Goal: Task Accomplishment & Management: Complete application form

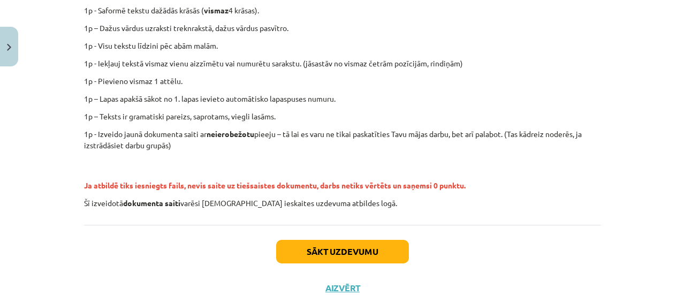
scroll to position [299, 0]
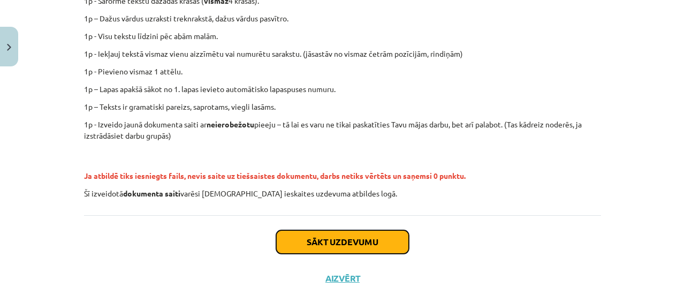
click at [370, 251] on button "Sākt uzdevumu" at bounding box center [342, 242] width 133 height 24
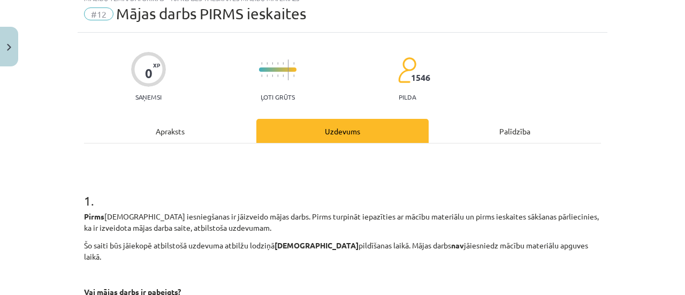
scroll to position [27, 0]
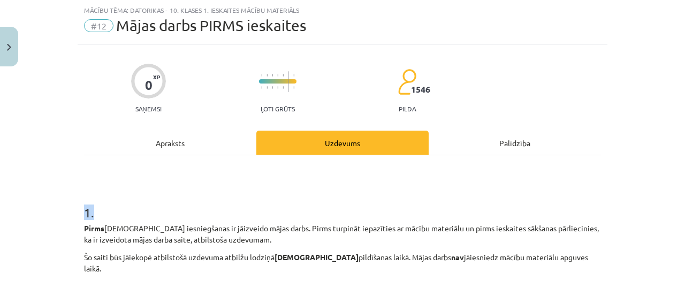
drag, startPoint x: 673, startPoint y: 123, endPoint x: 680, endPoint y: 173, distance: 50.9
click at [677, 173] on div "Mācību tēma: Datorikas - 10. klases 1. ieskaites mācību materiāls #12 Mājas dar…" at bounding box center [342, 147] width 685 height 295
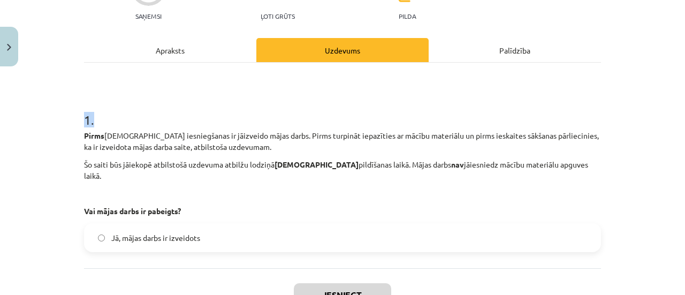
scroll to position [120, 0]
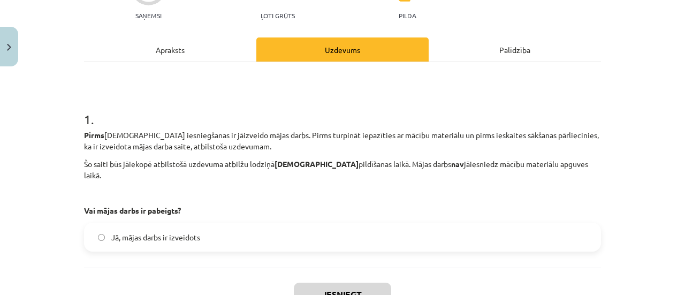
click at [179, 48] on div "Apraksts" at bounding box center [170, 49] width 172 height 24
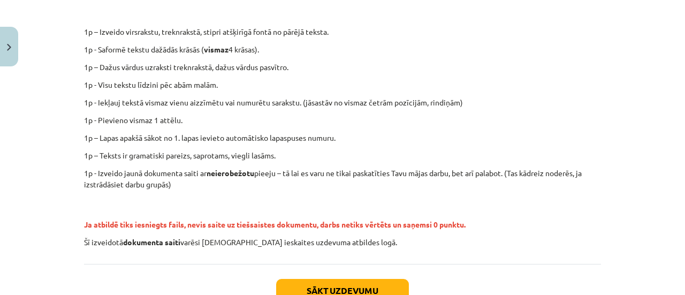
scroll to position [253, 0]
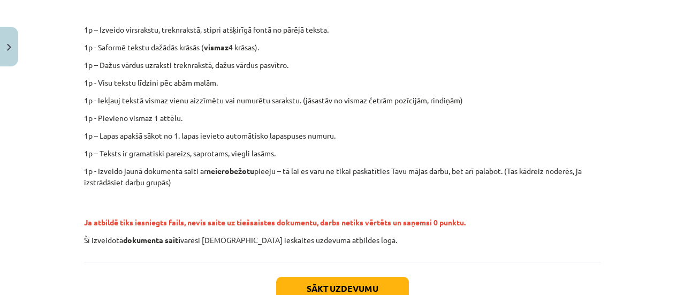
click at [657, 198] on div "Mācību tēma: Datorikas - 10. klases 1. ieskaites mācību materiāls #12 Mājas dar…" at bounding box center [342, 147] width 685 height 295
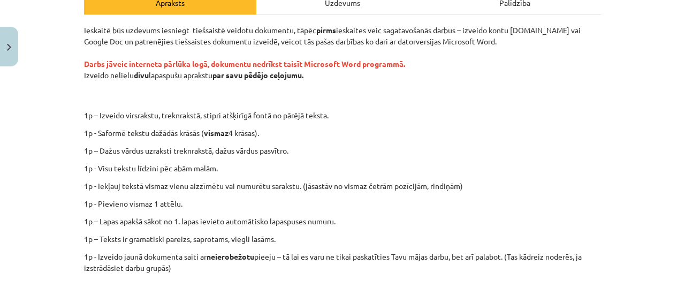
scroll to position [160, 0]
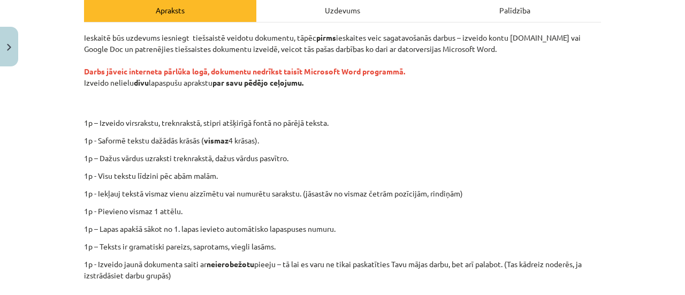
click at [79, 71] on div "0 XP Saņemsi Ļoti grūts 1546 pilda Apraksts Uzdevums Palīdzība Ieskaitē būs uzd…" at bounding box center [343, 174] width 530 height 525
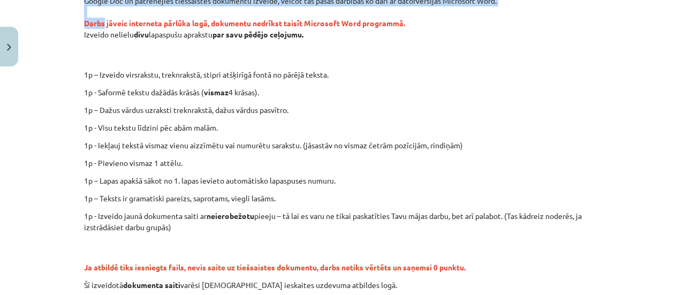
scroll to position [327, 0]
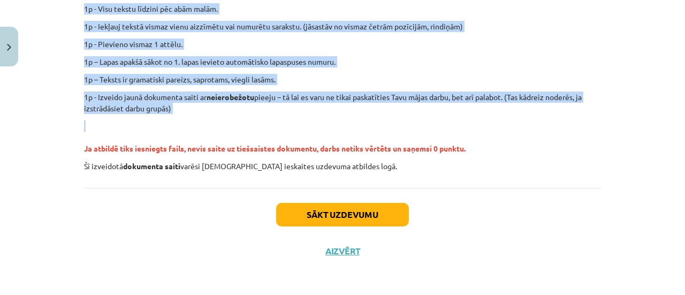
drag, startPoint x: 79, startPoint y: 71, endPoint x: 174, endPoint y: 112, distance: 103.6
click at [174, 112] on div "0 XP Saņemsi Ļoti grūts 1546 pilda Apraksts Uzdevums Palīdzība Ieskaitē būs uzd…" at bounding box center [343, 7] width 530 height 525
copy div "Darbs jāveic interneta pārlūka logā, dokumentu nedrīkst taisīt Microsoft Word p…"
click at [351, 208] on button "Sākt uzdevumu" at bounding box center [342, 215] width 133 height 24
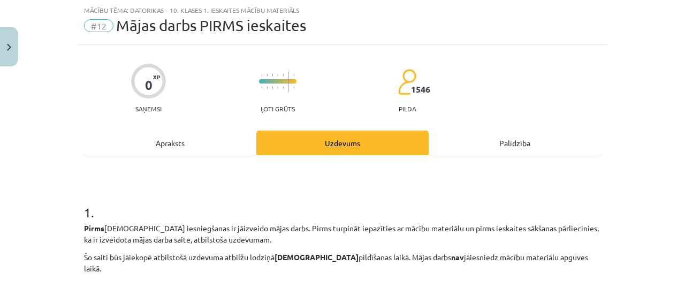
scroll to position [188, 0]
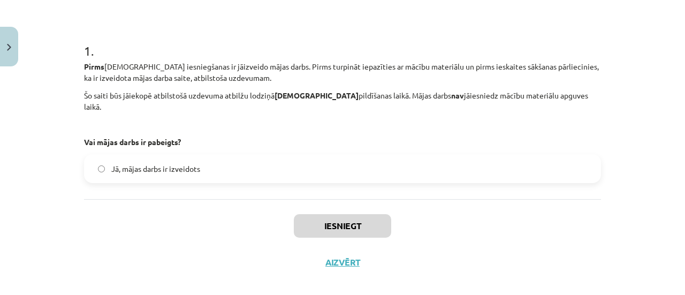
click at [273, 158] on label "Jā, mājas darbs ir izveidots" at bounding box center [342, 168] width 515 height 27
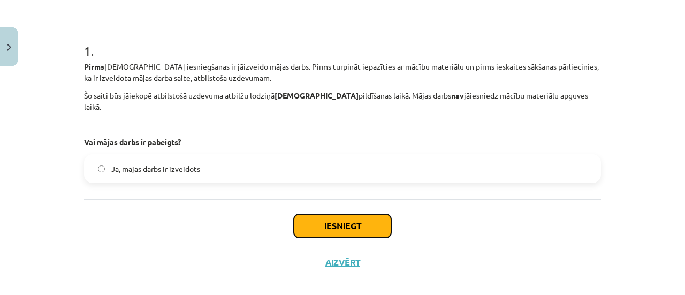
click at [354, 219] on button "Iesniegt" at bounding box center [342, 226] width 97 height 24
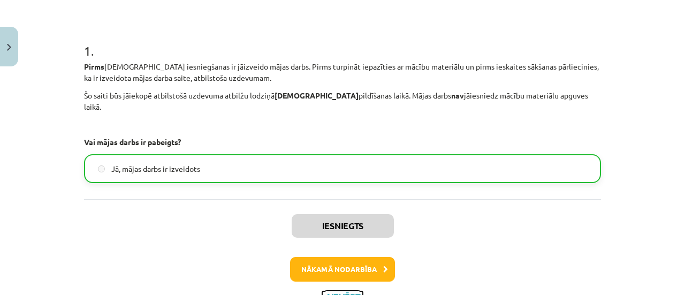
click at [351, 291] on button "Aizvērt" at bounding box center [342, 296] width 41 height 11
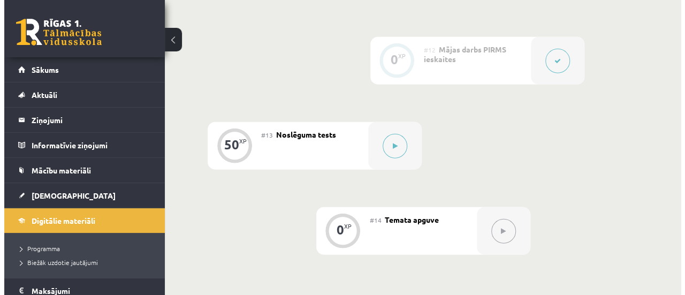
scroll to position [1276, 0]
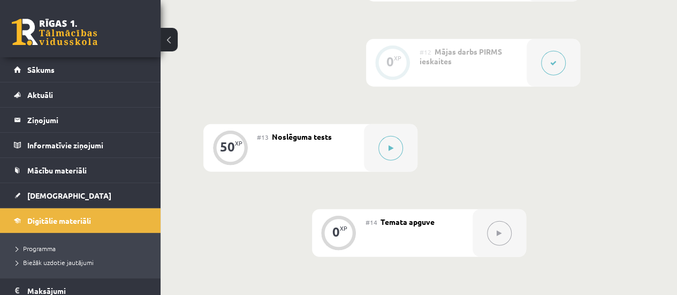
click at [530, 41] on div at bounding box center [554, 63] width 54 height 48
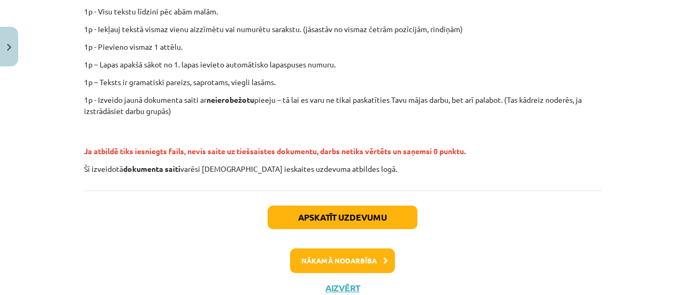
scroll to position [360, 0]
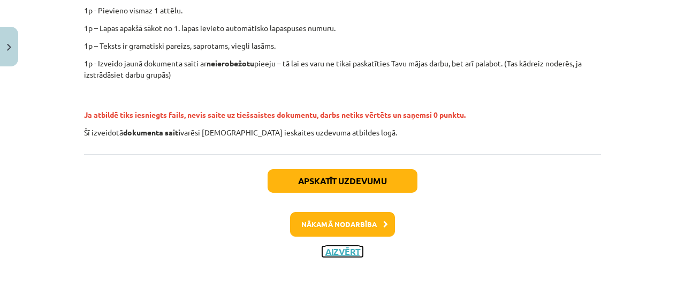
click at [334, 247] on button "Aizvērt" at bounding box center [342, 251] width 41 height 11
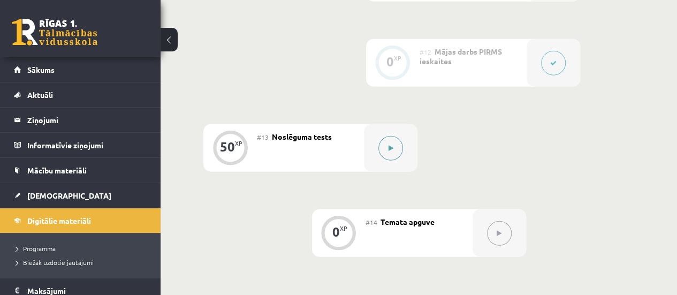
click at [390, 145] on icon at bounding box center [391, 148] width 5 height 6
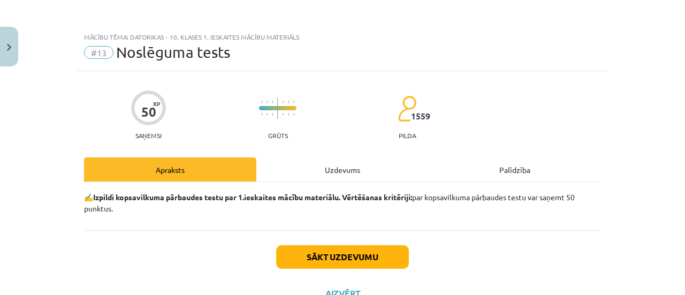
scroll to position [43, 0]
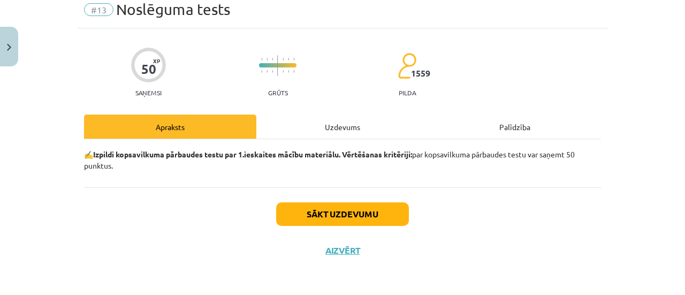
click at [337, 126] on div "Uzdevums" at bounding box center [342, 127] width 172 height 24
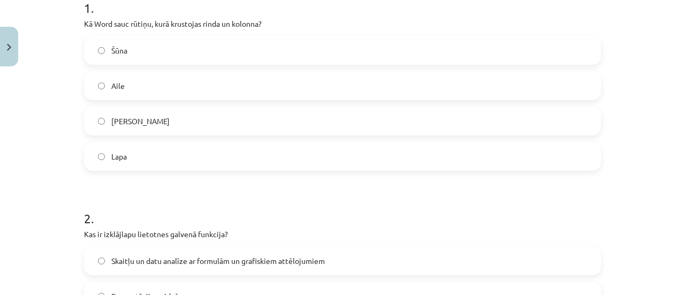
scroll to position [163, 0]
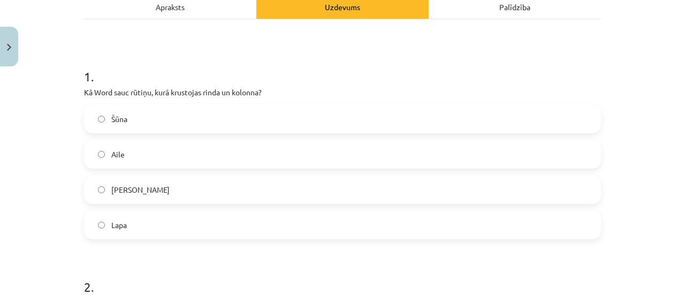
click at [201, 6] on div "Apraksts" at bounding box center [170, 7] width 172 height 24
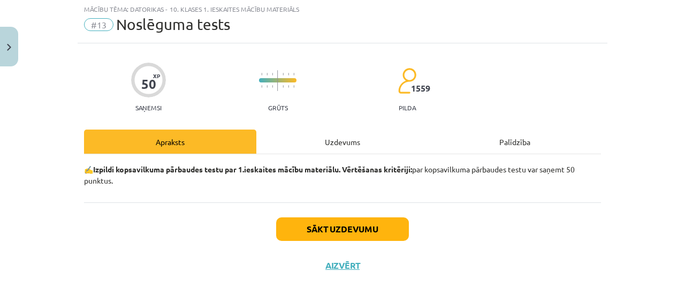
scroll to position [27, 0]
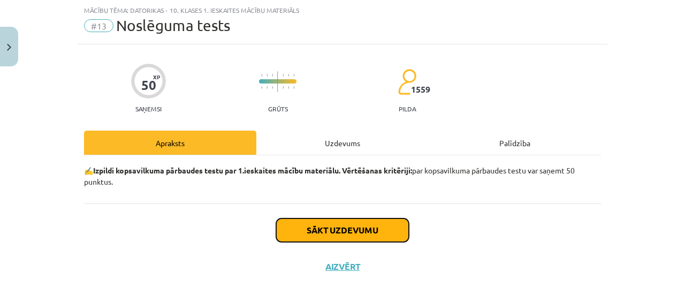
click at [364, 237] on button "Sākt uzdevumu" at bounding box center [342, 230] width 133 height 24
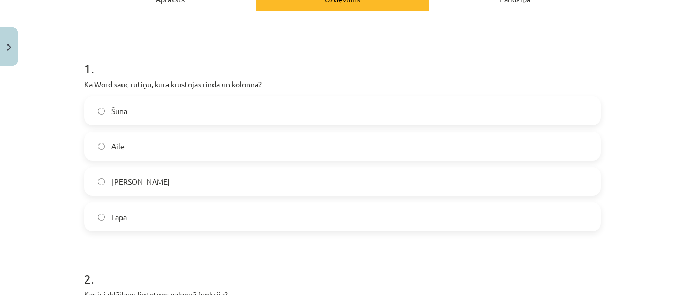
scroll to position [168, 0]
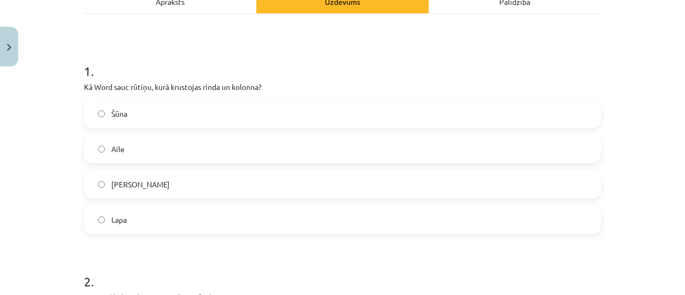
click at [502, 114] on label "Šūna" at bounding box center [342, 113] width 515 height 27
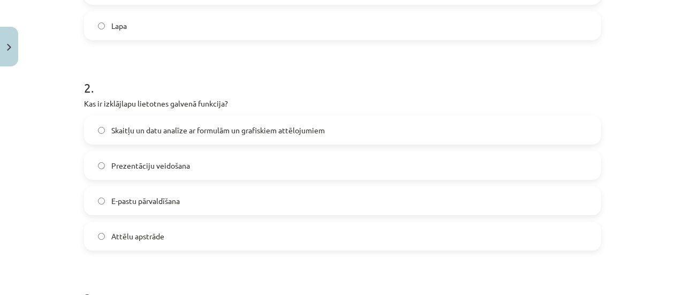
scroll to position [371, 0]
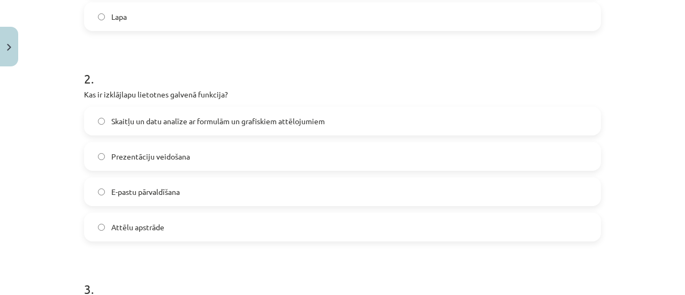
click at [477, 115] on label "Skaitļu un datu analīze ar formulām un grafiskiem attēlojumiem" at bounding box center [342, 121] width 515 height 27
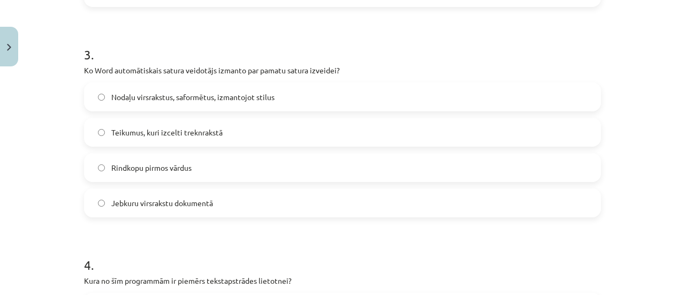
scroll to position [611, 0]
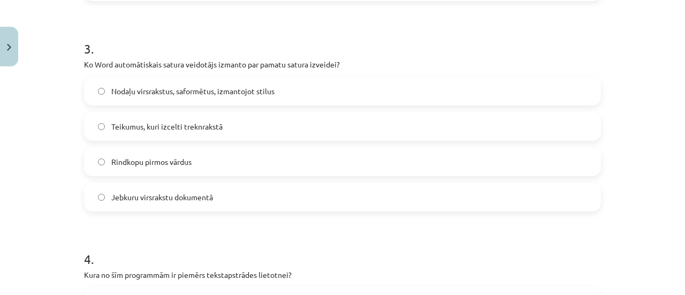
click at [334, 91] on label "Nodaļu virsrakstus, saformētus, izmantojot stilus" at bounding box center [342, 91] width 515 height 27
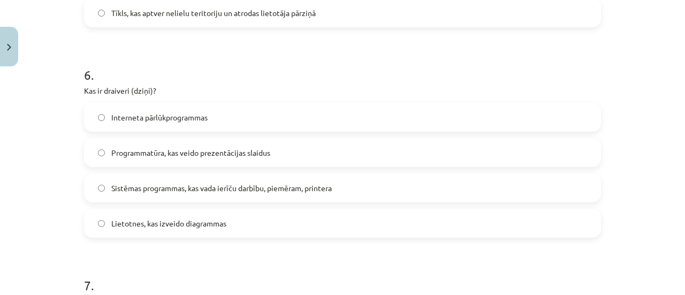
scroll to position [1187, 0]
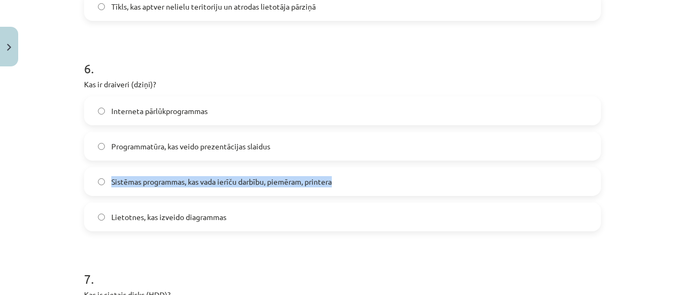
drag, startPoint x: 674, startPoint y: 172, endPoint x: 678, endPoint y: 145, distance: 27.0
click at [677, 145] on div "Mācību tēma: Datorikas - 10. klases 1. ieskaites mācību materiāls #13 Noslēguma…" at bounding box center [342, 147] width 685 height 295
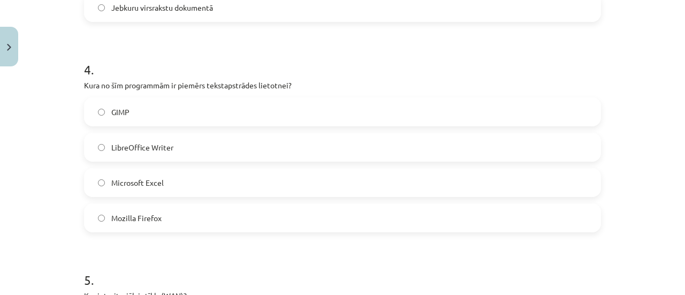
scroll to position [794, 0]
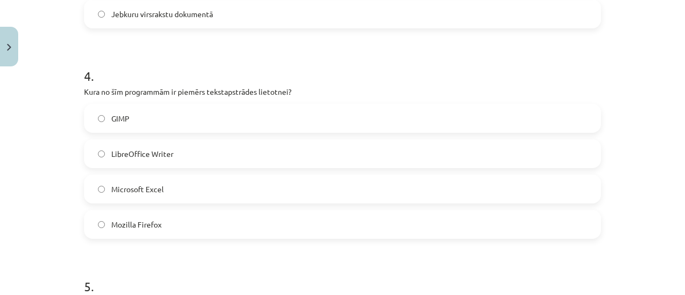
click at [256, 148] on label "LibreOffice Writer" at bounding box center [342, 153] width 515 height 27
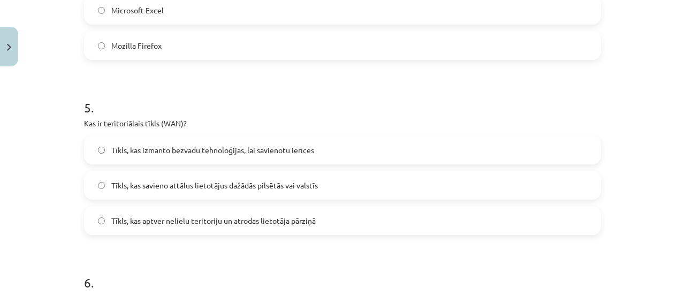
scroll to position [967, 0]
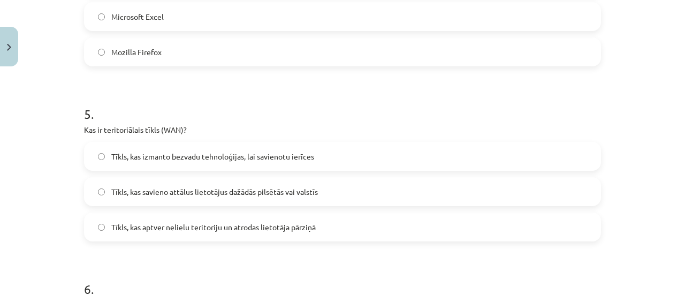
click at [446, 186] on label "Tīkls, kas savieno attālus lietotājus dažādās pilsētās vai valstīs" at bounding box center [342, 191] width 515 height 27
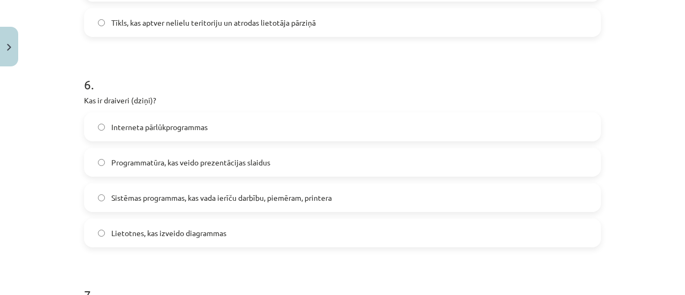
scroll to position [1174, 0]
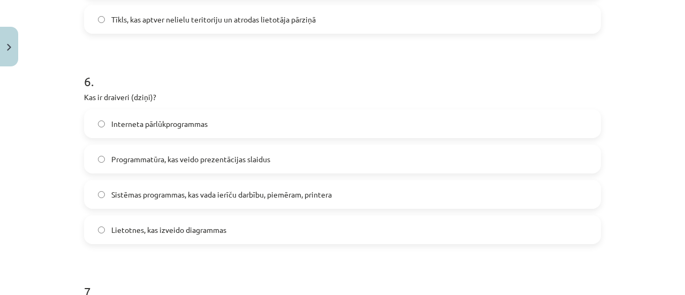
click at [455, 202] on label "Sistēmas programmas, kas vada ierīču darbību, piemēram, printera" at bounding box center [342, 194] width 515 height 27
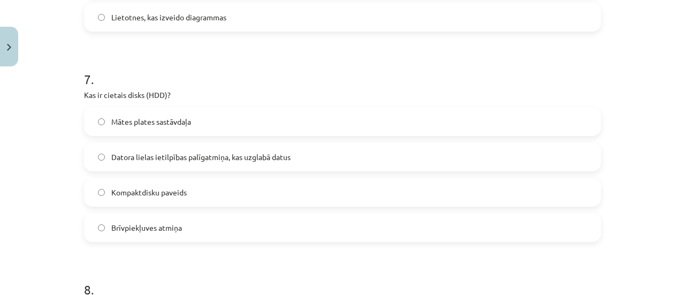
scroll to position [1390, 0]
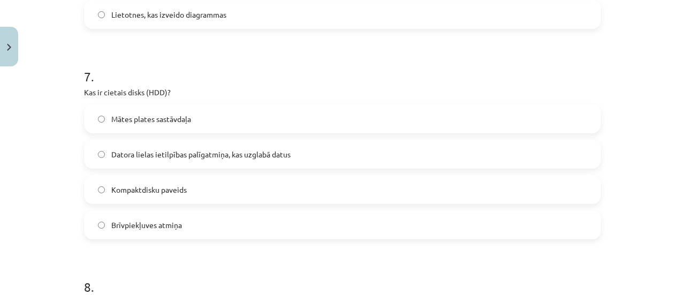
click at [423, 151] on label "Datora lielas ietilpības palīgatmiņa, kas uzglabā datus" at bounding box center [342, 154] width 515 height 27
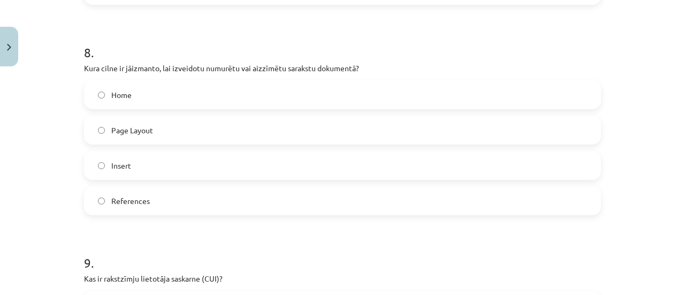
scroll to position [1612, 0]
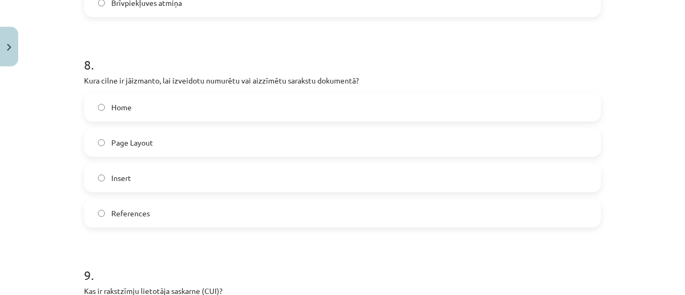
click at [328, 173] on label "Insert" at bounding box center [342, 177] width 515 height 27
click at [309, 152] on label "Page Layout" at bounding box center [342, 142] width 515 height 27
click at [406, 143] on label "Page Layout" at bounding box center [342, 142] width 515 height 27
click at [391, 117] on label "Home" at bounding box center [342, 107] width 515 height 27
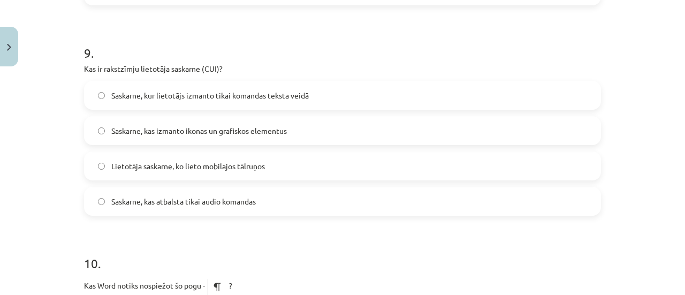
scroll to position [1837, 0]
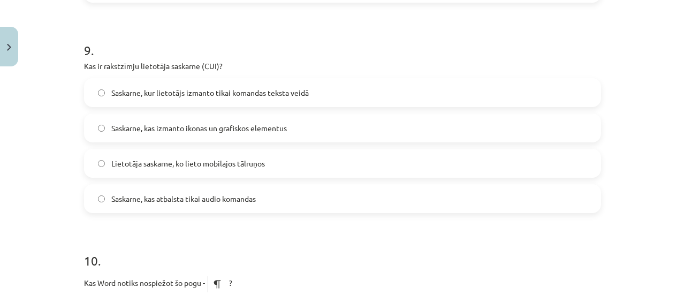
click at [268, 101] on label "Saskarne, kur lietotājs izmanto tikai komandas teksta veidā" at bounding box center [342, 92] width 515 height 27
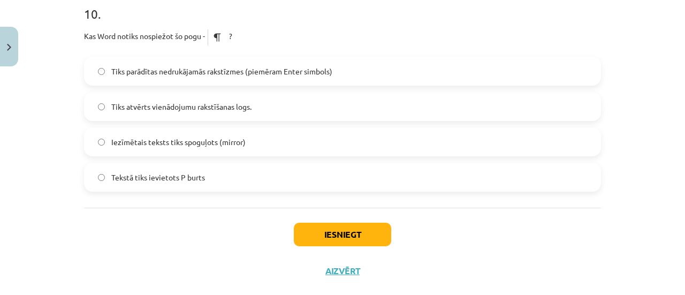
scroll to position [2071, 0]
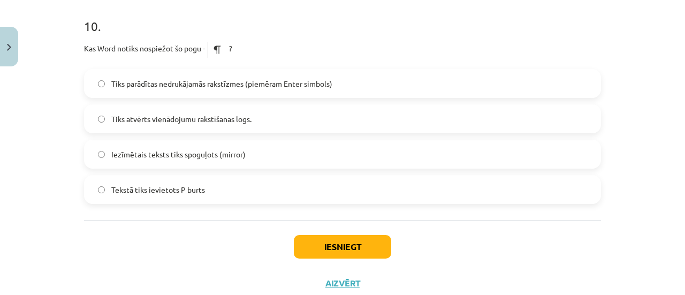
click at [369, 85] on label "Tiks parādītas nedrukājamās rakstīzmes (piemēram Enter simbols)" at bounding box center [342, 83] width 515 height 27
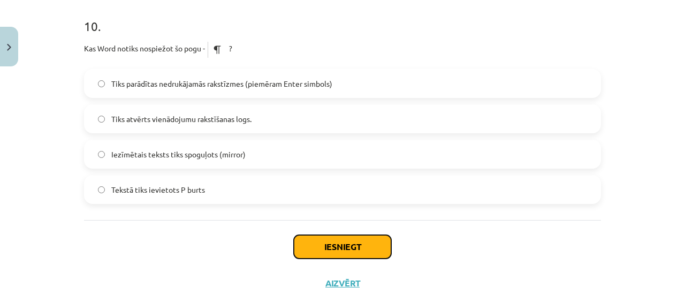
click at [335, 253] on button "Iesniegt" at bounding box center [342, 247] width 97 height 24
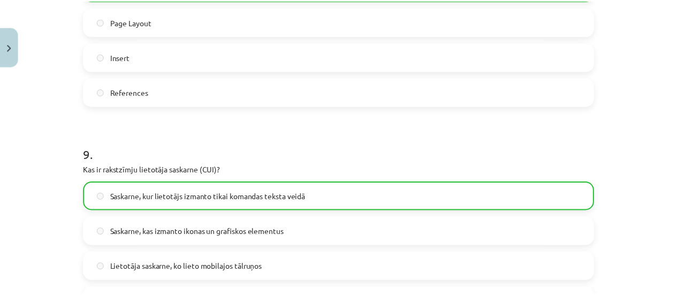
scroll to position [2137, 0]
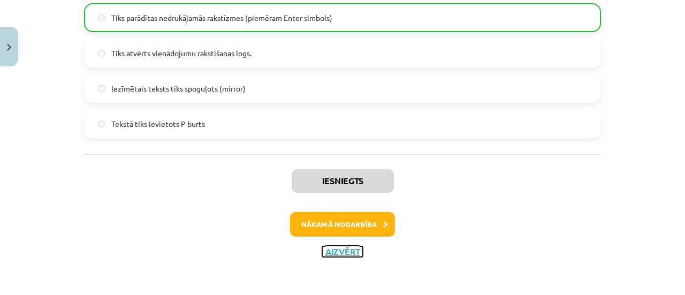
click at [348, 247] on button "Aizvērt" at bounding box center [342, 251] width 41 height 11
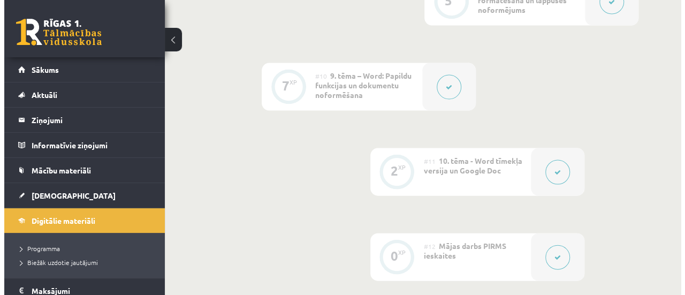
scroll to position [1399, 0]
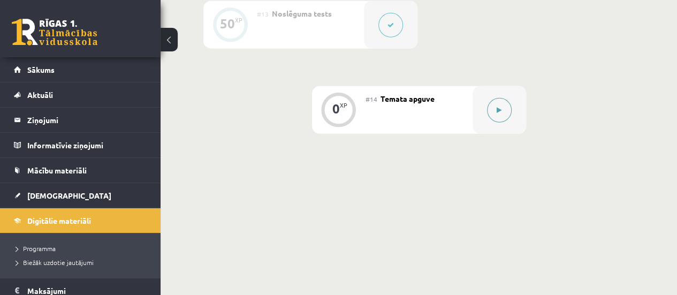
drag, startPoint x: 434, startPoint y: 100, endPoint x: 503, endPoint y: 86, distance: 70.4
click at [503, 86] on div "0 XP #14 Temata apguve" at bounding box center [419, 110] width 214 height 48
click at [503, 98] on button at bounding box center [499, 110] width 25 height 25
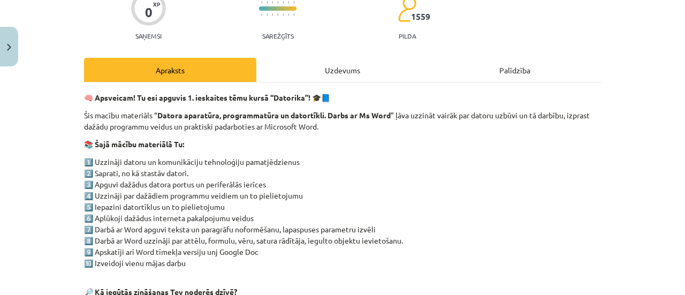
scroll to position [103, 0]
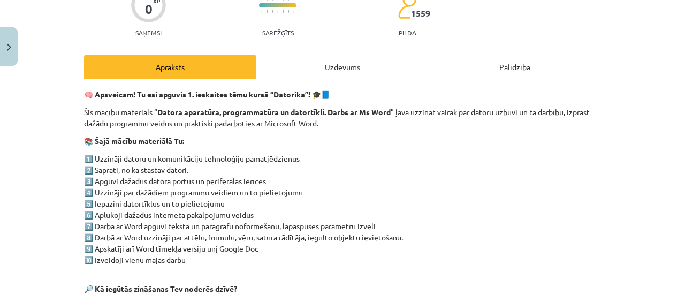
click at [330, 69] on div "Uzdevums" at bounding box center [342, 67] width 172 height 24
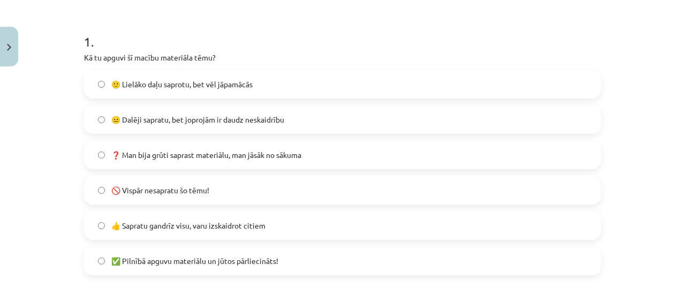
scroll to position [196, 0]
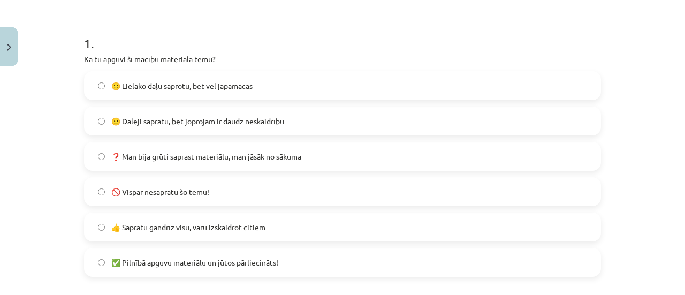
click at [325, 82] on label "🙂 Lielāko daļu saprotu, bet vēl jāpamācās" at bounding box center [342, 85] width 515 height 27
click at [324, 119] on label "😐 Dalēji sapratu, bet joprojām ir daudz neskaidrību" at bounding box center [342, 121] width 515 height 27
click at [312, 83] on label "🙂 Lielāko daļu saprotu, bet vēl jāpamācās" at bounding box center [342, 85] width 515 height 27
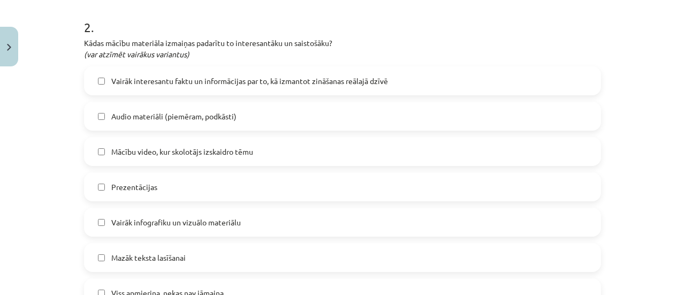
scroll to position [495, 0]
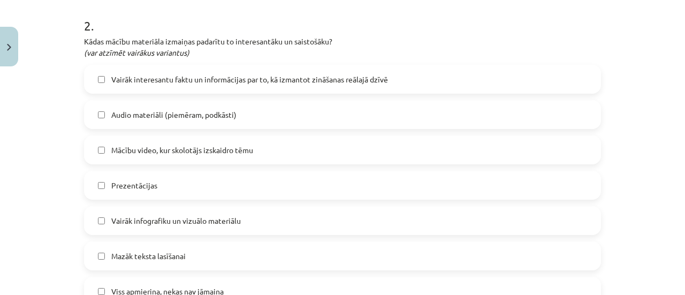
click at [261, 110] on label "Audio materiāli (piemēram, podkāsti)" at bounding box center [342, 114] width 515 height 27
click at [262, 139] on label "Mācību video, kur skolotājs izskaidro tēmu" at bounding box center [342, 149] width 515 height 27
click at [558, 180] on label "Prezentācijas" at bounding box center [342, 185] width 515 height 27
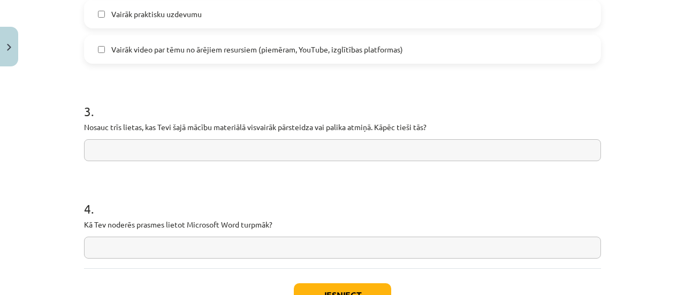
scroll to position [886, 0]
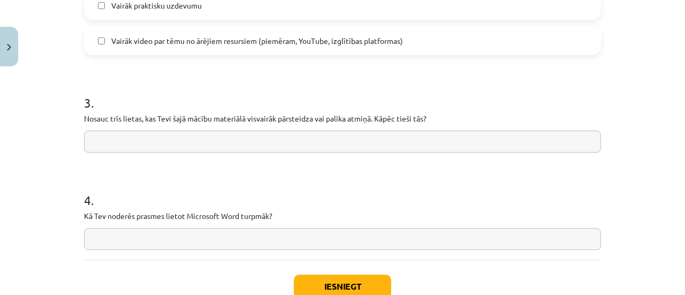
click at [463, 241] on input "text" at bounding box center [342, 239] width 517 height 22
type input "*"
drag, startPoint x: 169, startPoint y: 242, endPoint x: 124, endPoint y: 250, distance: 45.7
type input "*"
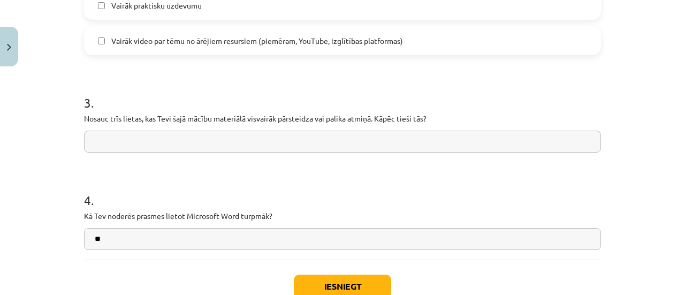
type input "*"
click at [215, 237] on input "**********" at bounding box center [342, 239] width 517 height 22
type input "**********"
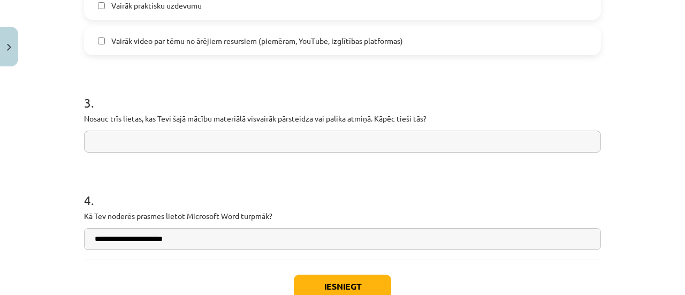
click at [249, 151] on input "text" at bounding box center [342, 142] width 517 height 22
type input "*"
click at [351, 291] on button "Iesniegt" at bounding box center [342, 287] width 97 height 24
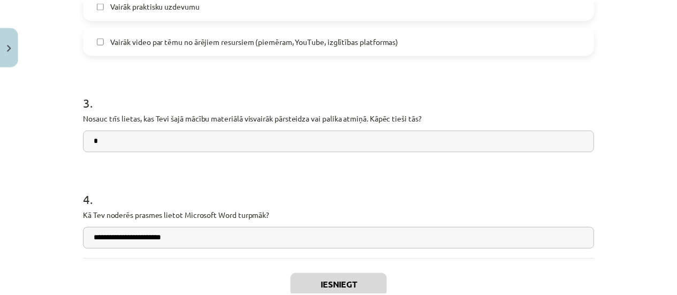
scroll to position [1398, 0]
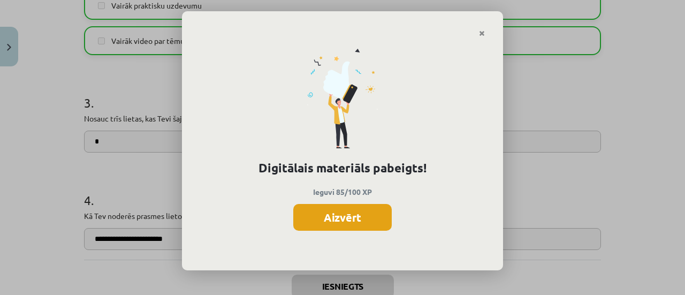
click at [366, 217] on button "Aizvērt" at bounding box center [342, 217] width 98 height 27
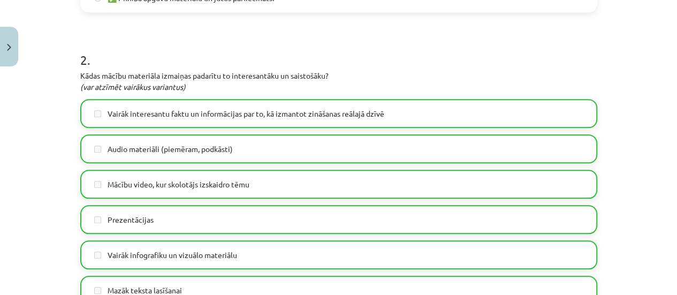
scroll to position [958, 0]
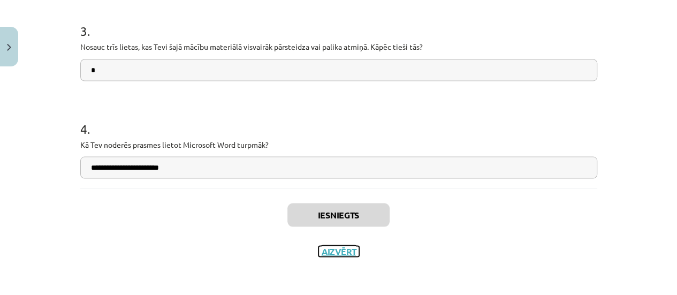
click at [339, 246] on button "Aizvērt" at bounding box center [338, 251] width 41 height 11
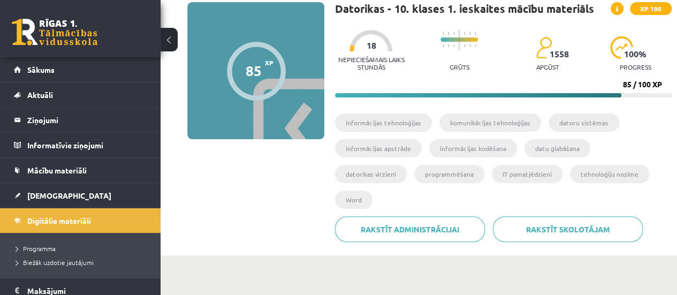
scroll to position [71, 0]
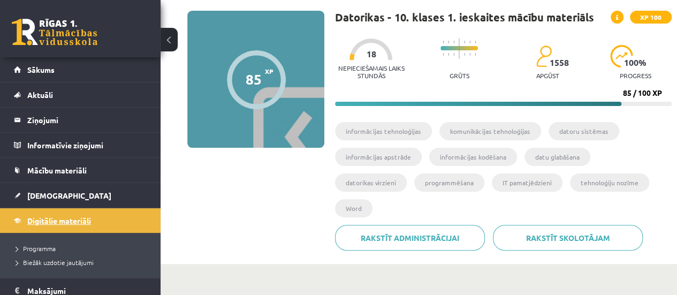
click at [81, 222] on span "Digitālie materiāli" at bounding box center [59, 221] width 64 height 10
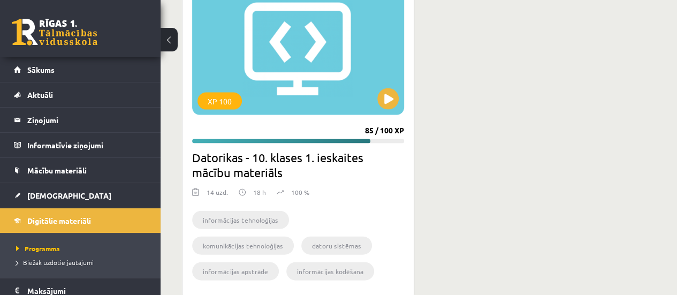
scroll to position [1091, 0]
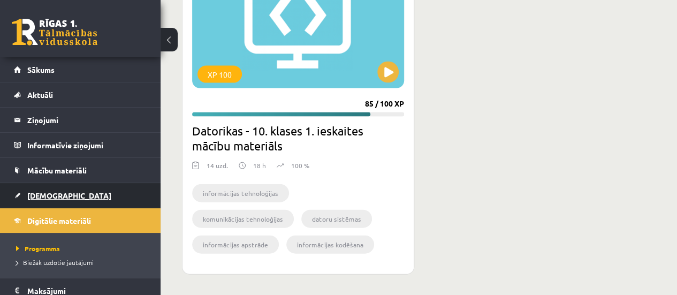
click at [56, 189] on link "[DEMOGRAPHIC_DATA]" at bounding box center [80, 195] width 133 height 25
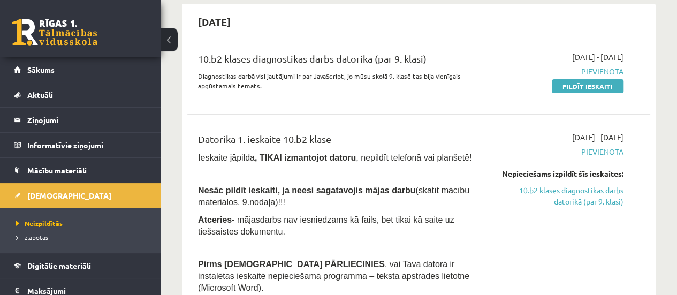
scroll to position [113, 0]
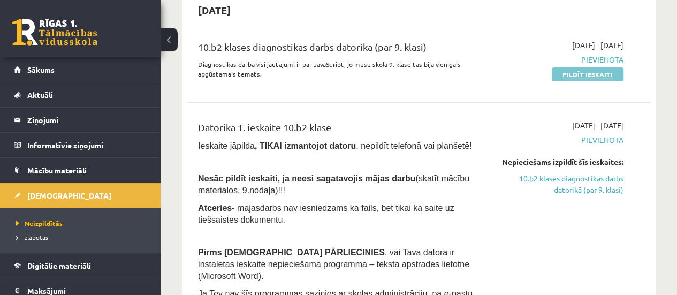
click at [601, 75] on link "Pildīt ieskaiti" at bounding box center [588, 74] width 72 height 14
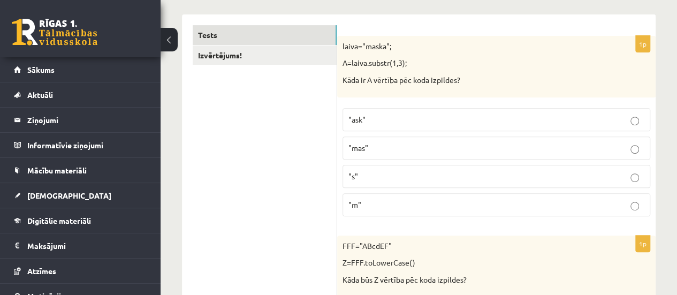
scroll to position [176, 0]
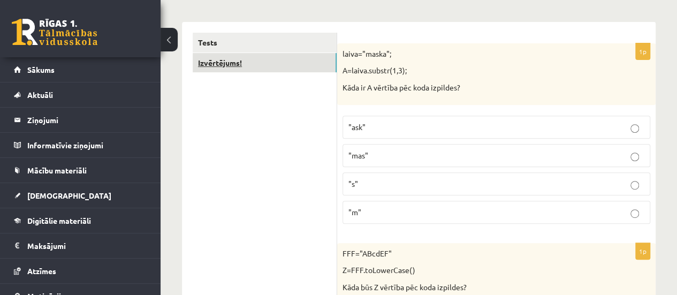
click at [270, 54] on link "Izvērtējums!" at bounding box center [265, 63] width 144 height 20
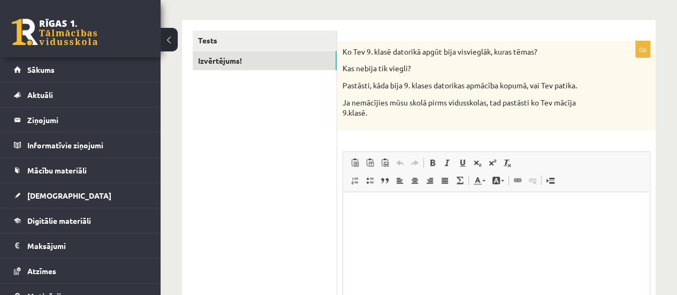
scroll to position [158, 0]
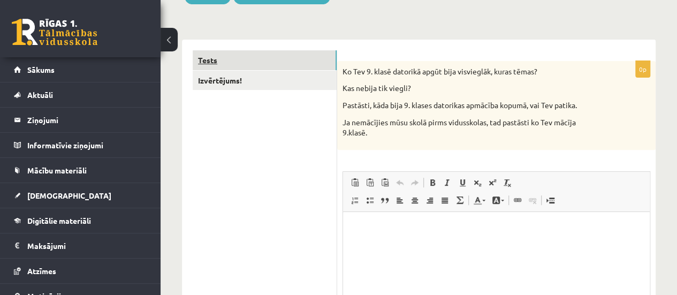
click at [280, 65] on link "Tests" at bounding box center [265, 60] width 144 height 20
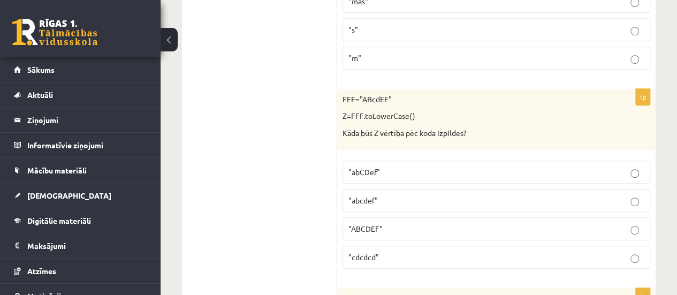
scroll to position [307, 0]
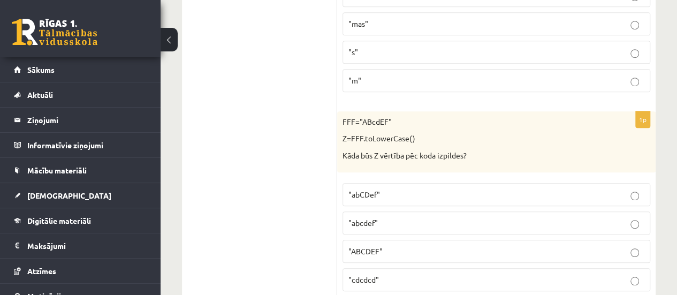
click at [440, 226] on label ""abcdef"" at bounding box center [497, 222] width 308 height 23
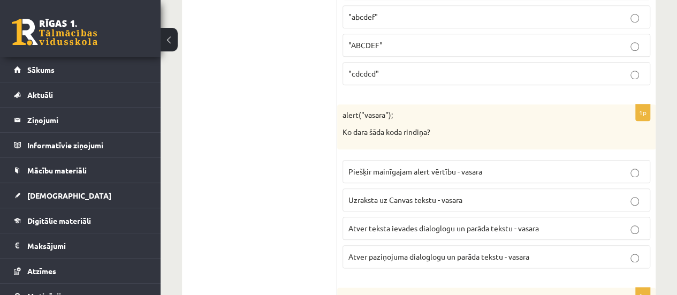
scroll to position [498, 0]
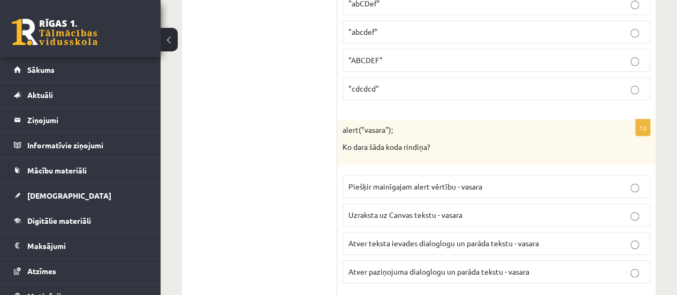
click at [568, 267] on p "Atver paziņojuma dialoglogu un parāda tekstu - vasara" at bounding box center [496, 271] width 296 height 11
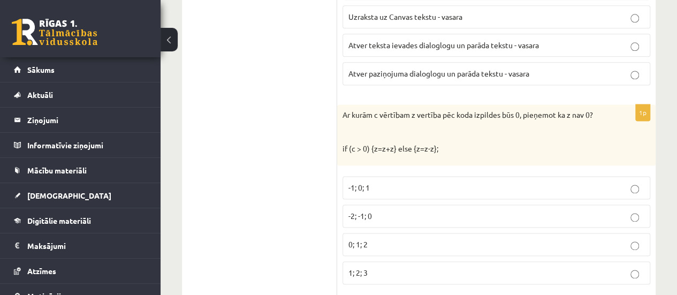
scroll to position [726, 0]
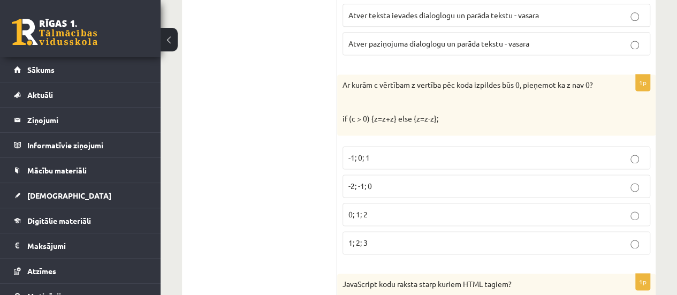
click at [393, 184] on p "-2; -1; 0" at bounding box center [496, 185] width 296 height 11
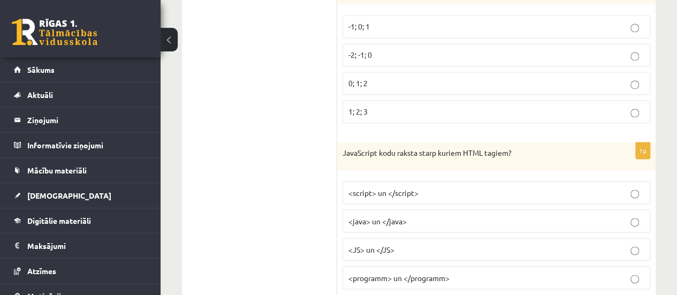
scroll to position [865, 0]
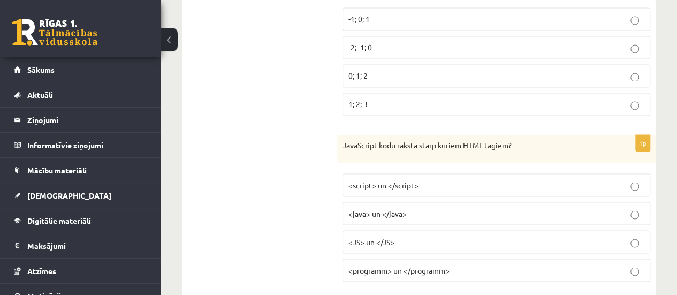
click at [404, 186] on label "<script> un </script>" at bounding box center [497, 184] width 308 height 23
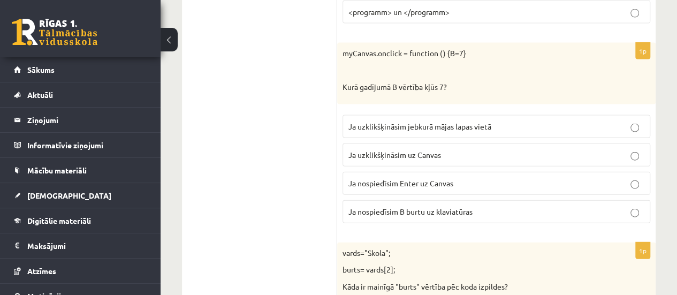
scroll to position [1131, 0]
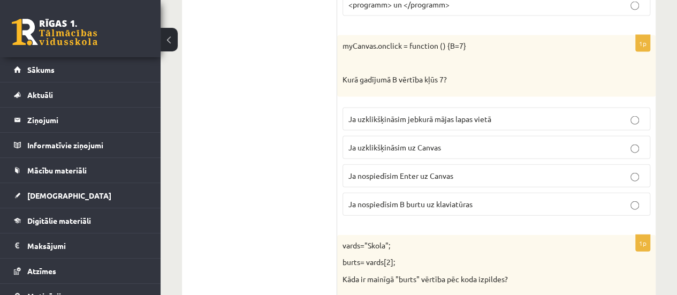
click at [467, 142] on p "Ja uzklikšķināsim uz Canvas" at bounding box center [496, 147] width 296 height 11
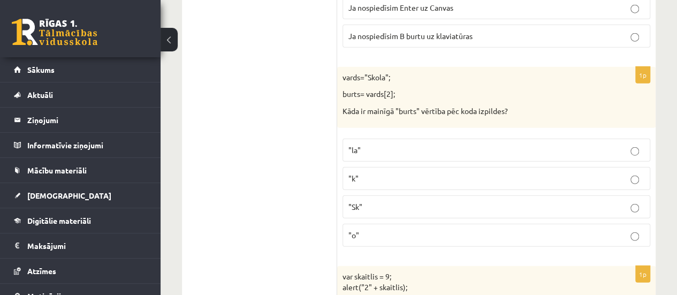
scroll to position [1291, 0]
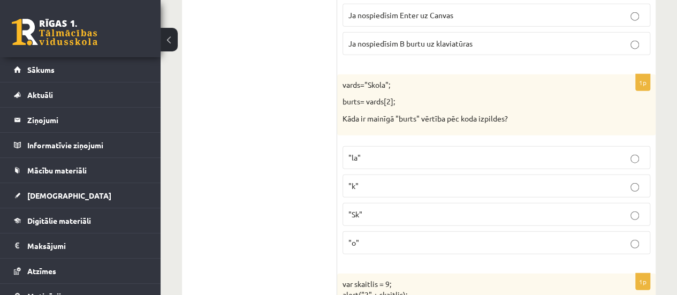
click at [621, 237] on p ""o"" at bounding box center [496, 242] width 296 height 11
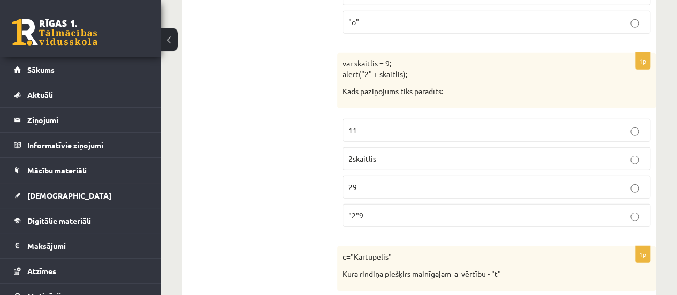
scroll to position [1445, 0]
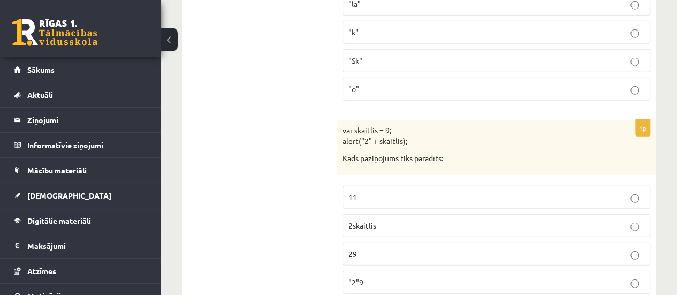
click at [384, 248] on p "29" at bounding box center [496, 253] width 296 height 11
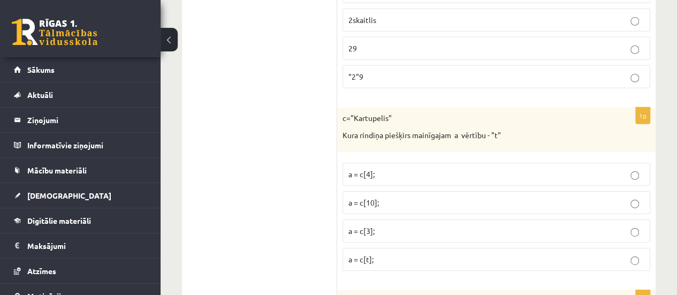
scroll to position [1643, 0]
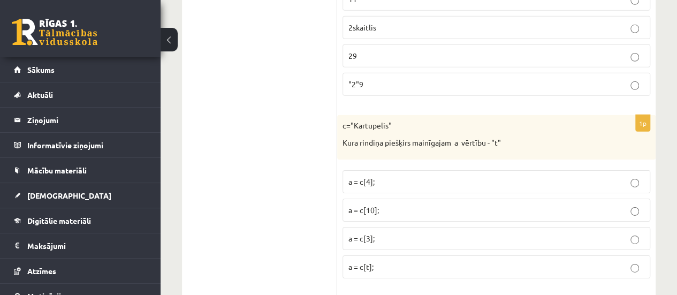
click at [413, 233] on p "a = c[3];" at bounding box center [496, 238] width 296 height 11
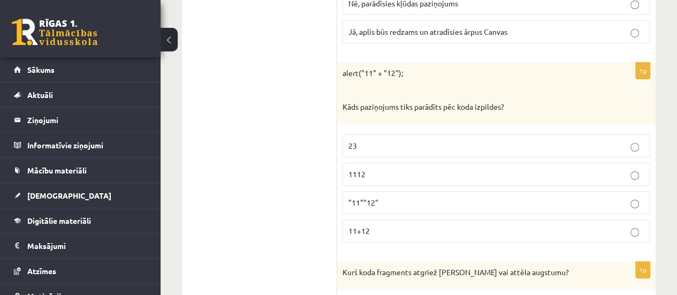
scroll to position [2024, 0]
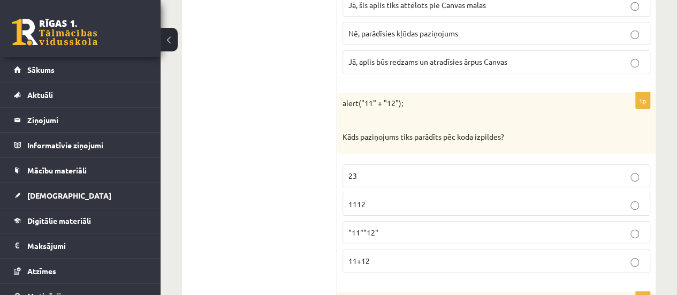
click at [447, 199] on p "1112" at bounding box center [496, 204] width 296 height 11
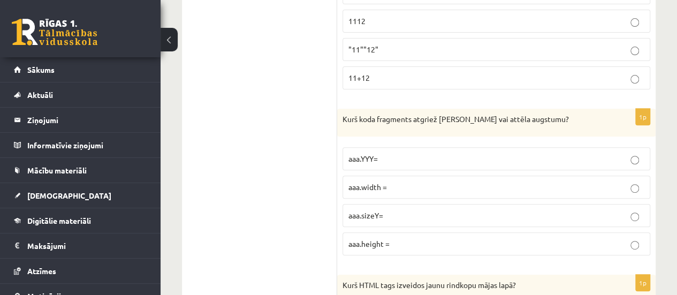
scroll to position [2192, 0]
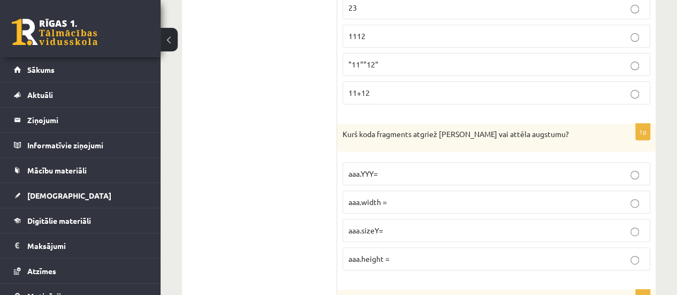
click at [620, 253] on p "aaa.height =" at bounding box center [496, 258] width 296 height 11
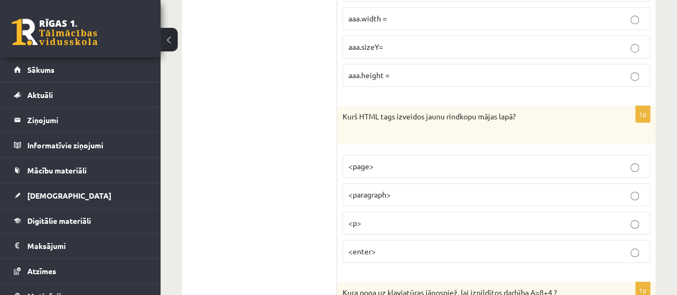
scroll to position [2399, 0]
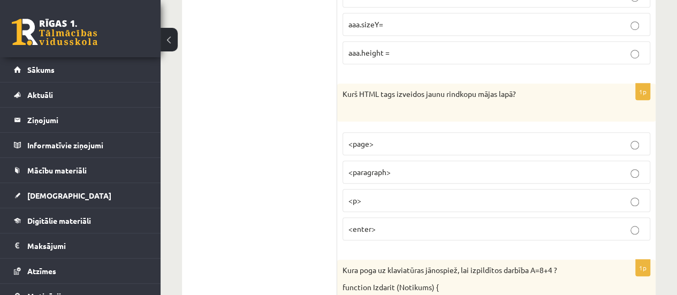
click at [641, 195] on p "<p>" at bounding box center [496, 200] width 296 height 11
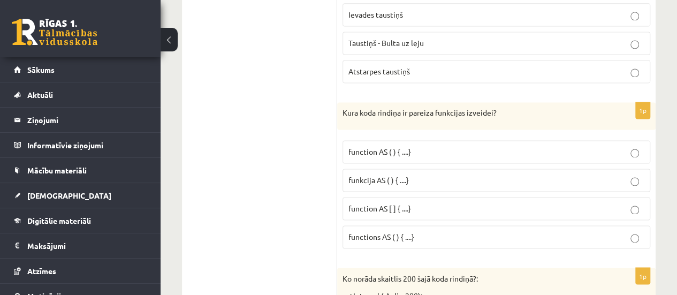
scroll to position [2735, 0]
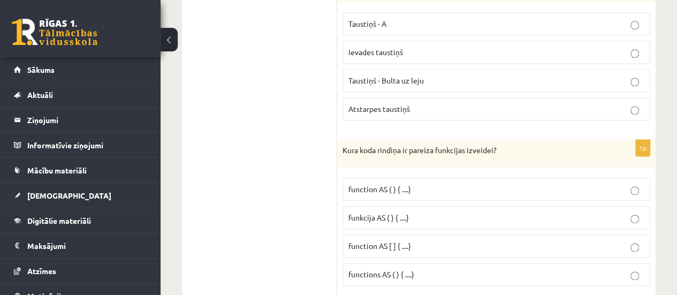
click at [408, 213] on span "funkcija AS ( ) { ....}" at bounding box center [378, 218] width 60 height 10
click at [446, 178] on label "function AS ( ) { ....}" at bounding box center [497, 189] width 308 height 23
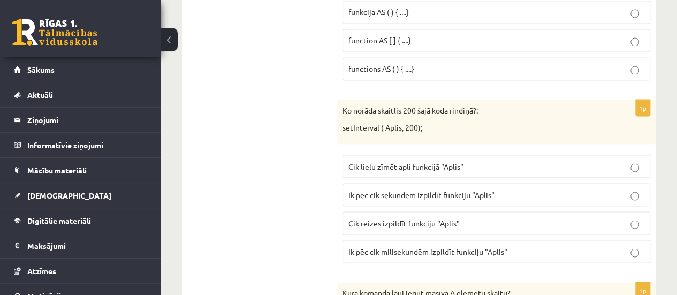
scroll to position [2933, 0]
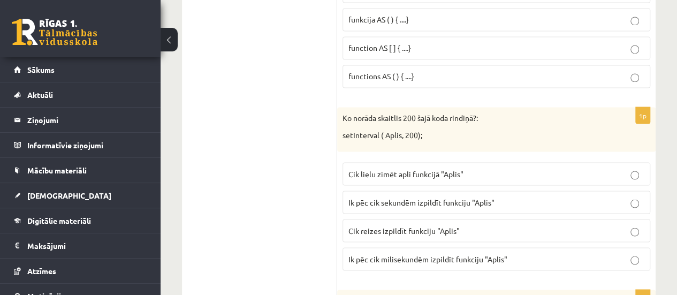
click at [429, 225] on span "Cik reizes izpildīt funkciju "Aplis"" at bounding box center [403, 230] width 111 height 10
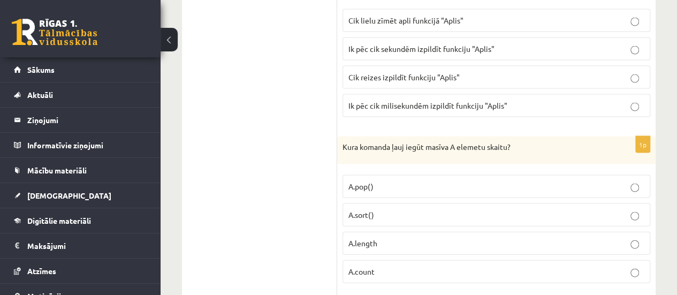
scroll to position [3064, 0]
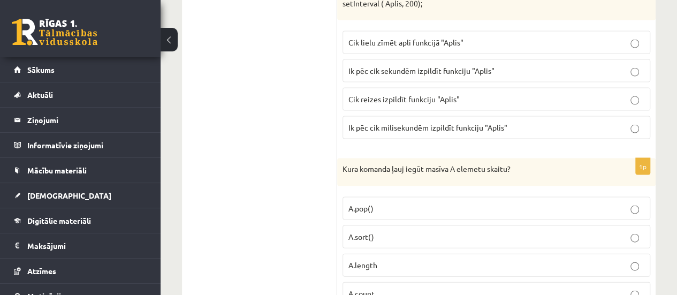
click at [474, 254] on label "A.length" at bounding box center [497, 265] width 308 height 23
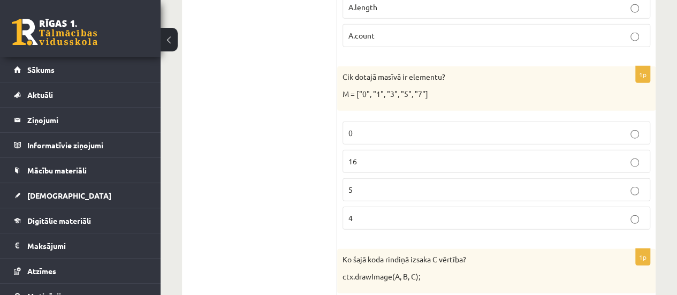
scroll to position [3307, 0]
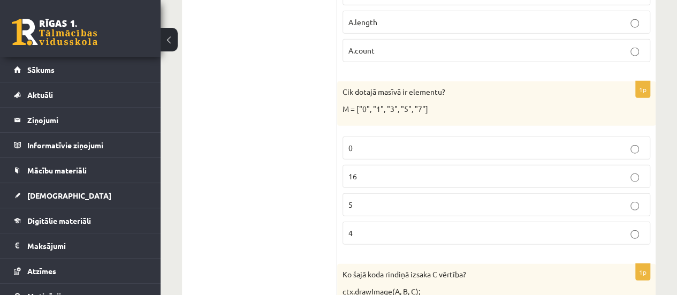
click at [595, 199] on p "5" at bounding box center [496, 204] width 296 height 11
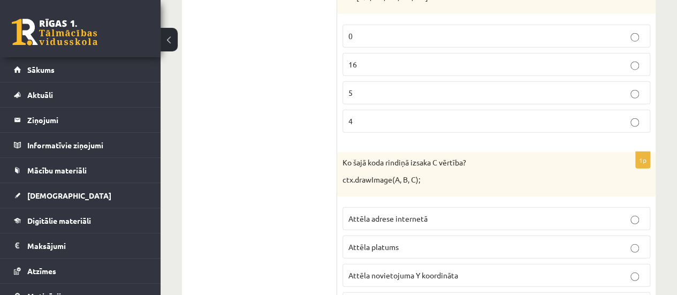
scroll to position [3427, 0]
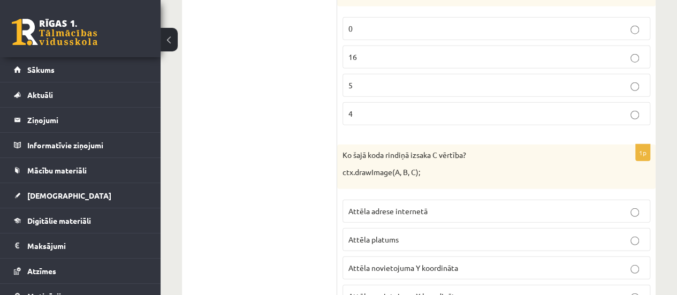
click at [486, 256] on label "Attēla novietojuma Y koordināta" at bounding box center [497, 267] width 308 height 23
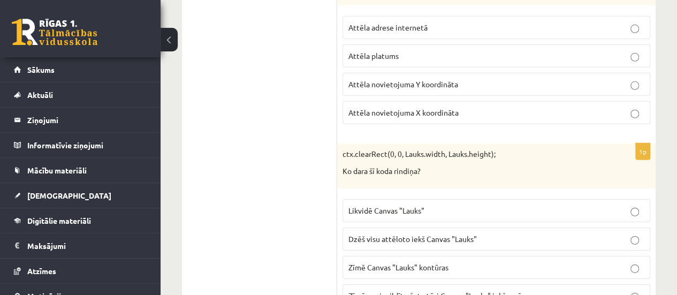
scroll to position [3633, 0]
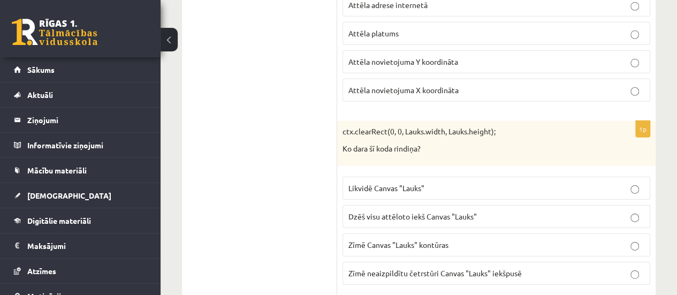
click at [527, 211] on p "Dzēš visu attēloto iekš Canvas "Lauks"" at bounding box center [496, 216] width 296 height 11
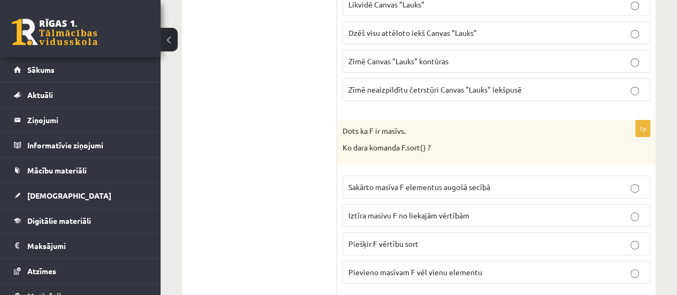
scroll to position [3809, 0]
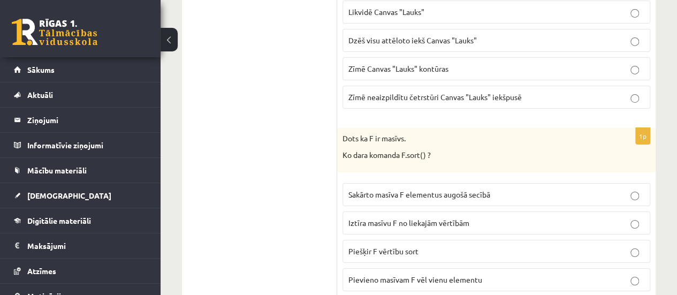
click at [570, 183] on label "Sakārto masīva F elementus augošā secībā" at bounding box center [497, 194] width 308 height 23
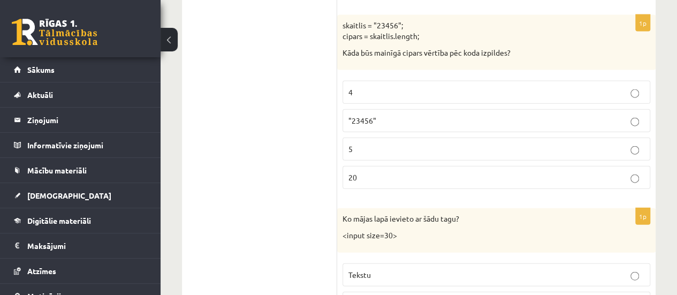
scroll to position [5491, 0]
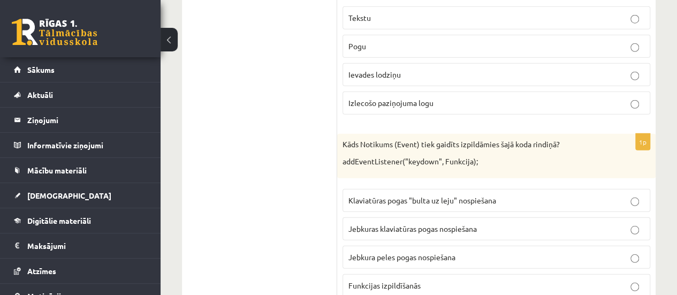
click at [529, 217] on label "Jebkuras klaviatūras pogas nospiešana" at bounding box center [497, 228] width 308 height 23
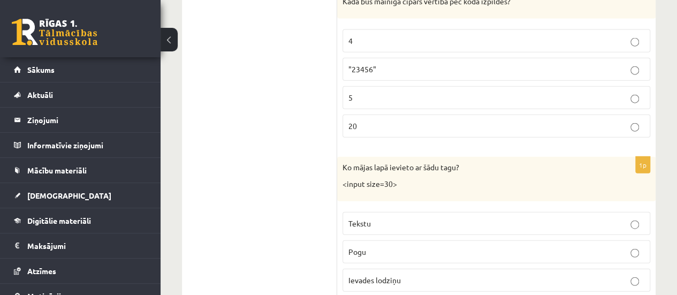
scroll to position [5278, 0]
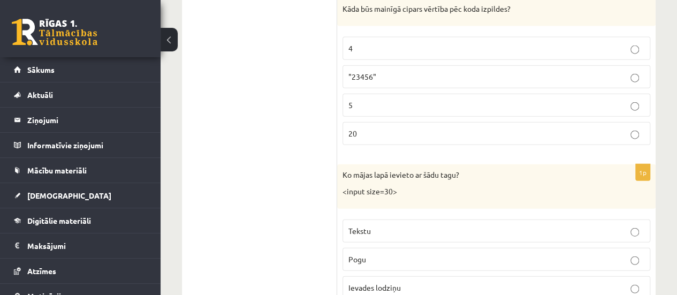
click at [436, 282] on p "Ievades lodziņu" at bounding box center [496, 287] width 296 height 11
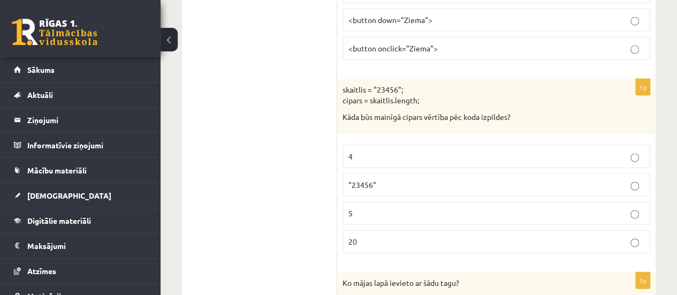
scroll to position [4915, 0]
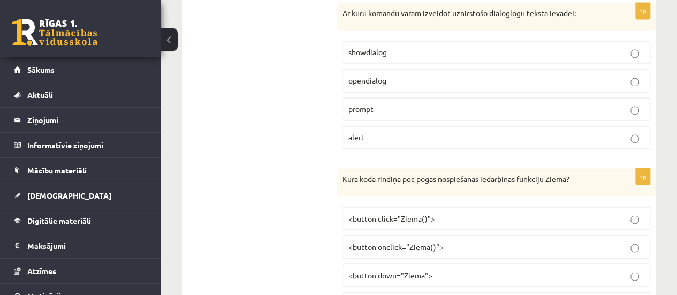
click at [459, 235] on label "<button onclick="Ziema()">" at bounding box center [497, 246] width 308 height 23
drag, startPoint x: 669, startPoint y: 252, endPoint x: 671, endPoint y: 245, distance: 7.3
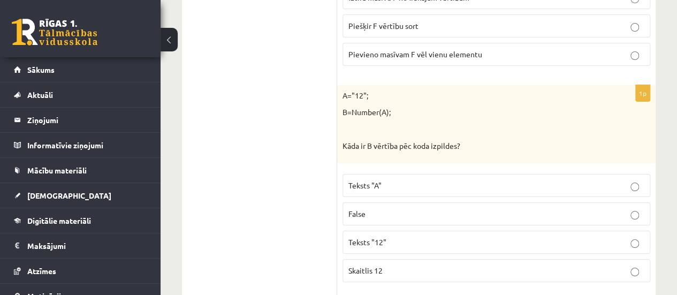
scroll to position [4027, 0]
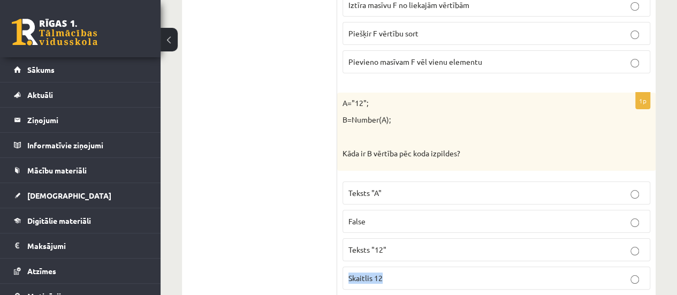
click at [635, 248] on fieldset "Teksts "A" False Teksts "12" Skaitlis 12" at bounding box center [497, 234] width 308 height 117
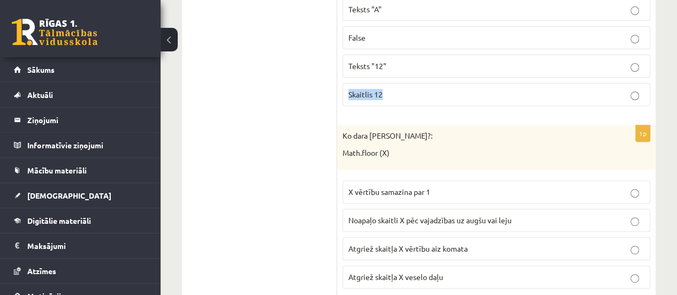
scroll to position [4240, 0]
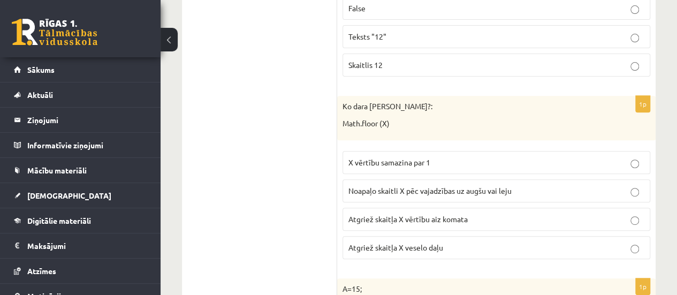
click at [594, 242] on p "Atgriež skaitļa X veselo daļu" at bounding box center [496, 247] width 296 height 11
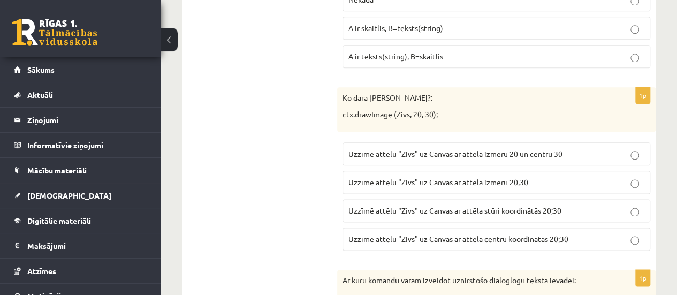
scroll to position [4633, 0]
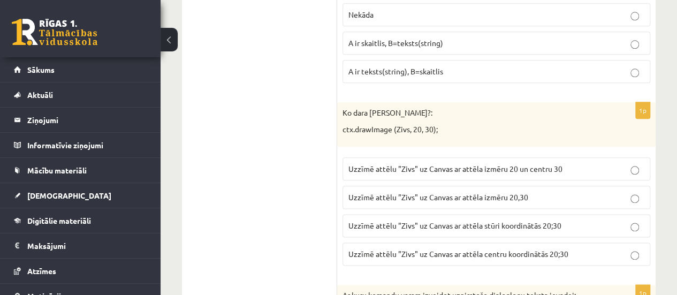
click at [583, 192] on p "Uzzīmē attēlu "Zivs" uz Canvas ar attēla izmēru 20,30" at bounding box center [496, 197] width 296 height 11
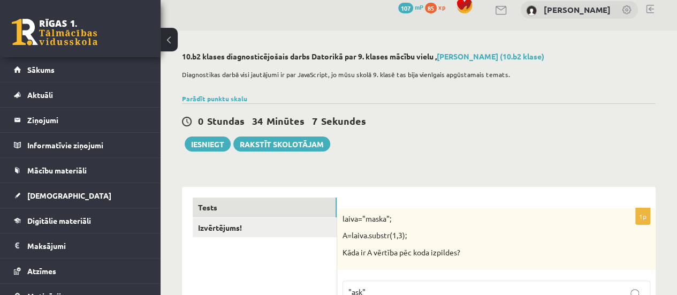
scroll to position [0, 0]
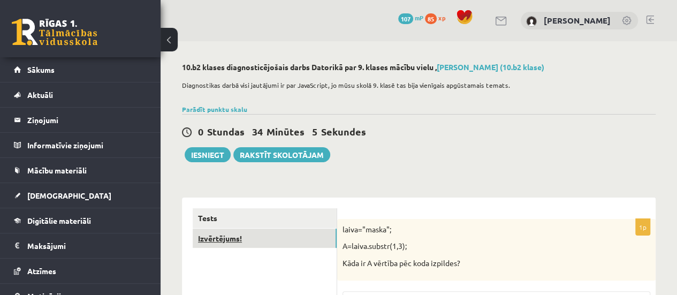
click at [257, 238] on link "Izvērtējums!" at bounding box center [265, 239] width 144 height 20
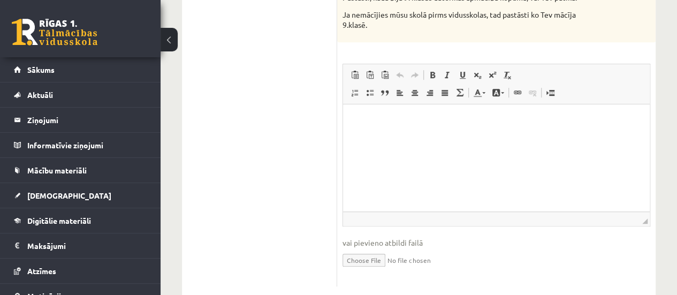
scroll to position [289, 0]
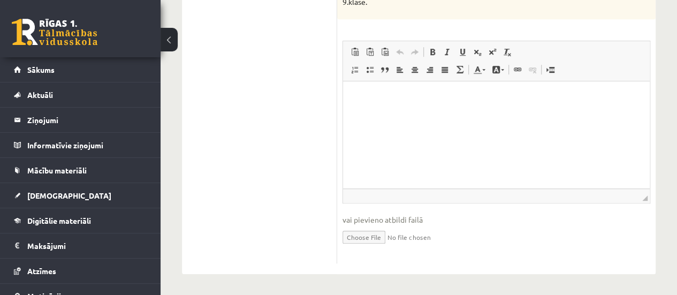
click at [384, 235] on input "file" at bounding box center [497, 236] width 308 height 22
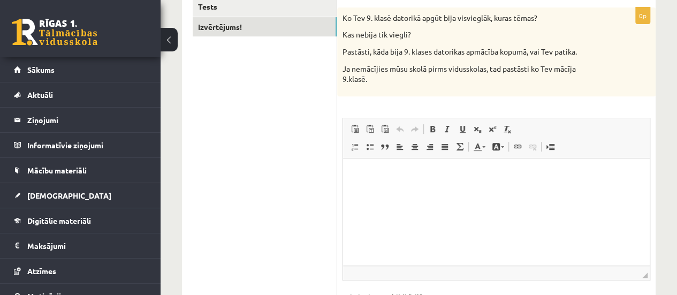
scroll to position [211, 0]
click at [443, 191] on html at bounding box center [496, 174] width 307 height 33
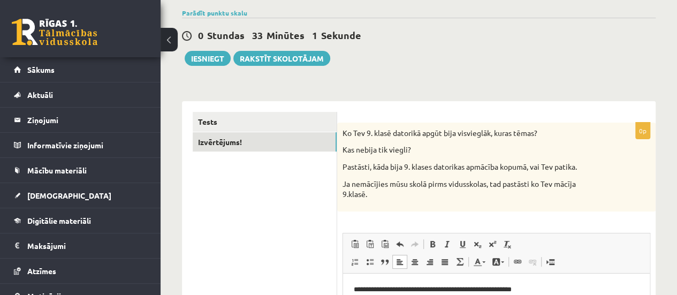
scroll to position [97, 0]
click at [211, 58] on button "Iesniegt" at bounding box center [208, 57] width 46 height 15
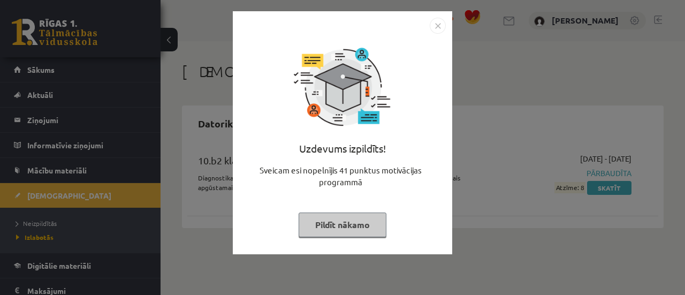
click at [439, 22] on img "Close" at bounding box center [438, 26] width 16 height 16
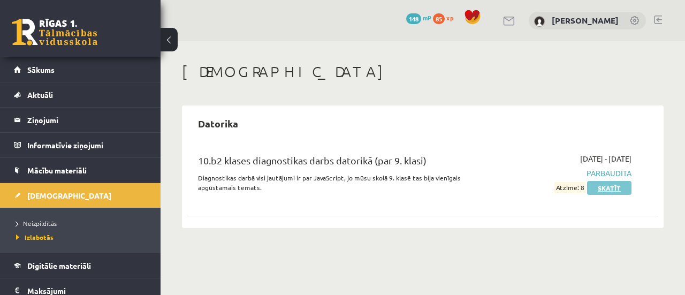
click at [628, 185] on link "Skatīt" at bounding box center [609, 188] width 44 height 14
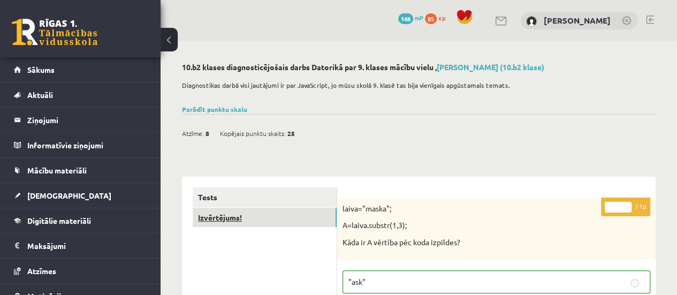
click at [259, 214] on link "Izvērtējums!" at bounding box center [265, 218] width 144 height 20
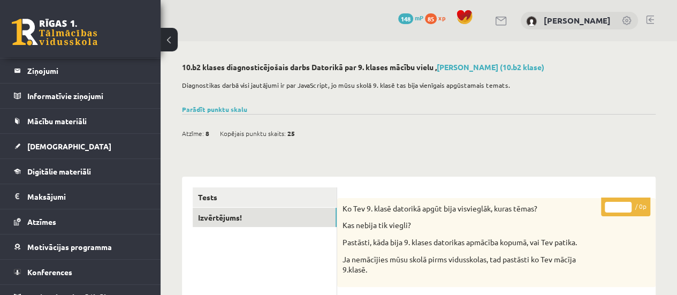
scroll to position [61, 0]
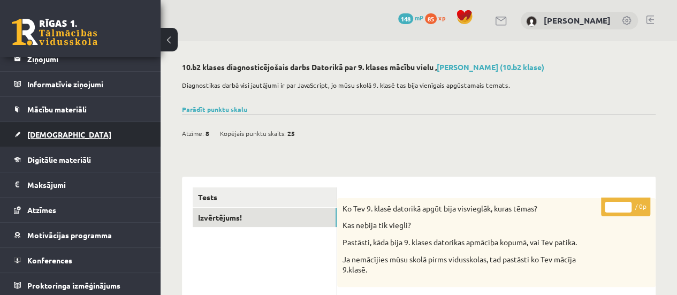
click at [79, 138] on link "[DEMOGRAPHIC_DATA]" at bounding box center [80, 134] width 133 height 25
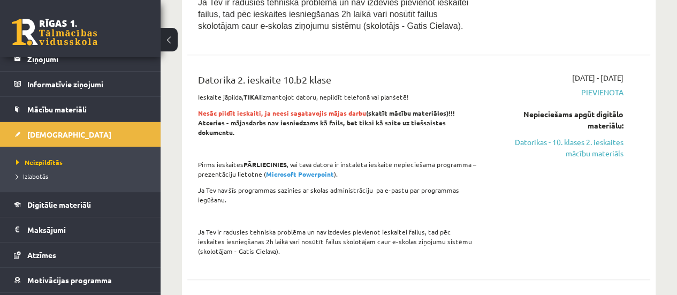
scroll to position [411, 0]
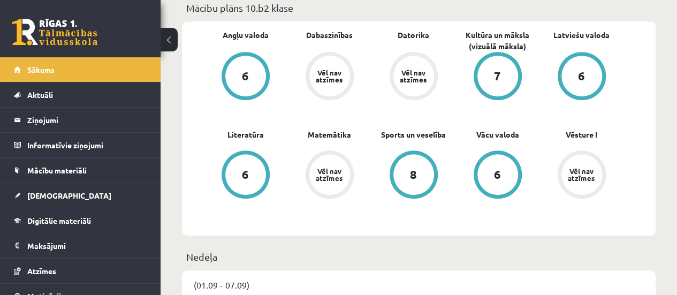
scroll to position [338, 0]
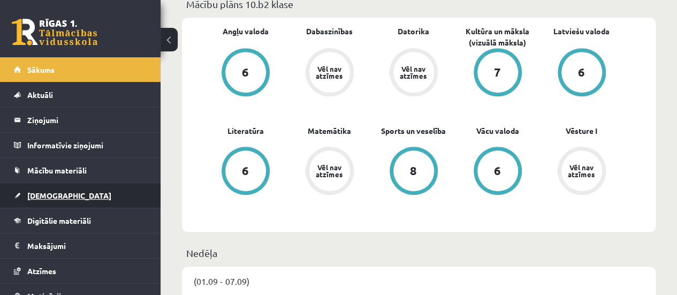
click at [88, 197] on link "[DEMOGRAPHIC_DATA]" at bounding box center [80, 195] width 133 height 25
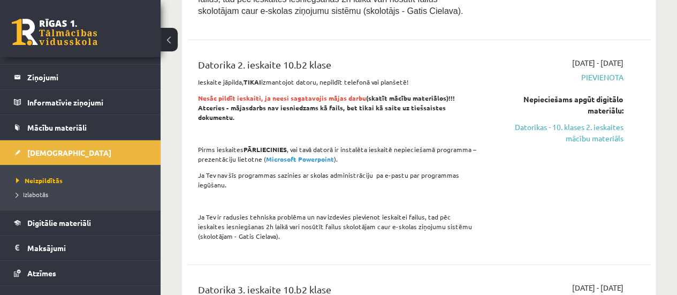
scroll to position [413, 0]
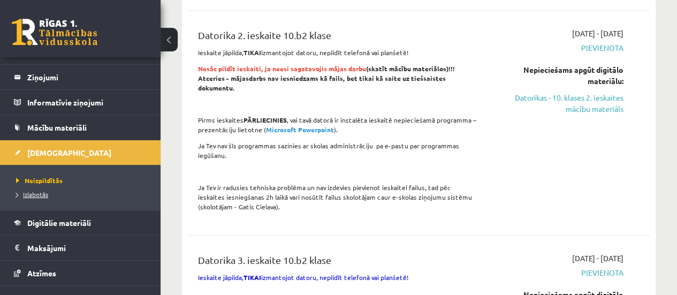
click at [40, 195] on span "Izlabotās" at bounding box center [32, 194] width 32 height 9
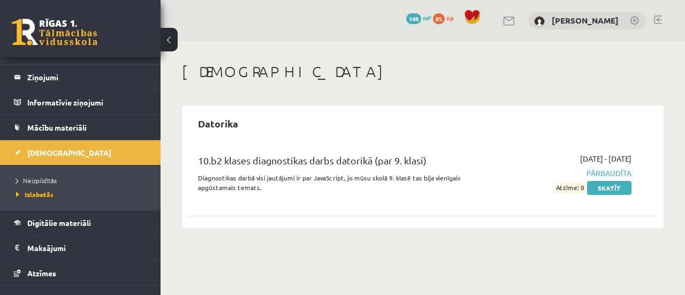
click at [169, 252] on body "0 Dāvanas 148 mP 85 xp [PERSON_NAME] Sākums Aktuāli Kā mācīties eSKOLĀ Kontakti…" at bounding box center [342, 147] width 685 height 295
